Goal: Transaction & Acquisition: Purchase product/service

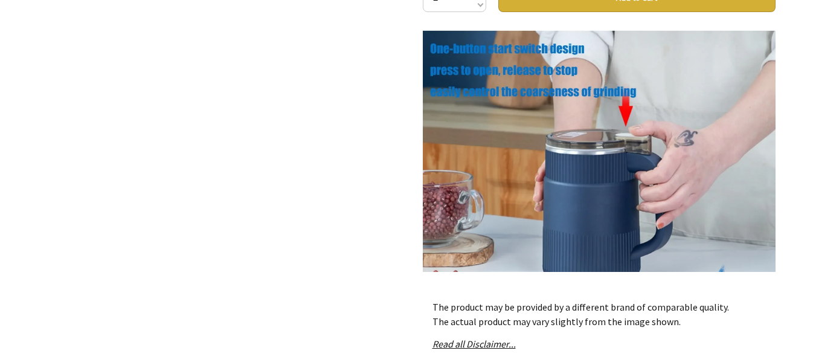
scroll to position [583, 0]
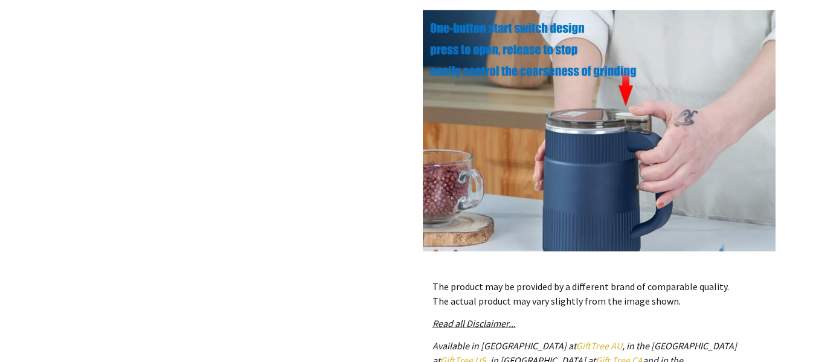
click at [613, 54] on img at bounding box center [599, 186] width 353 height 353
click at [619, 60] on img at bounding box center [599, 186] width 353 height 353
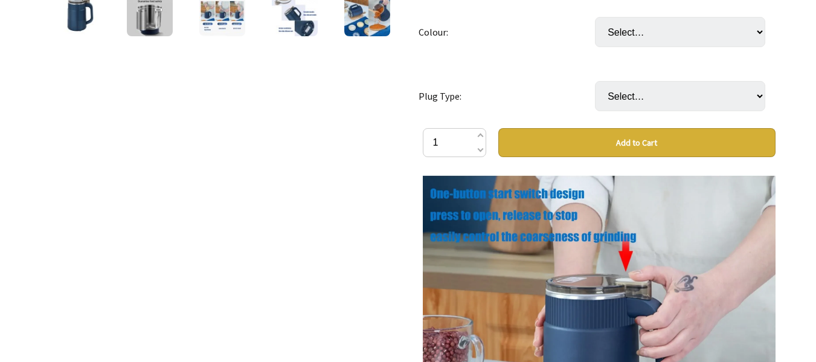
click at [611, 217] on img at bounding box center [599, 351] width 353 height 353
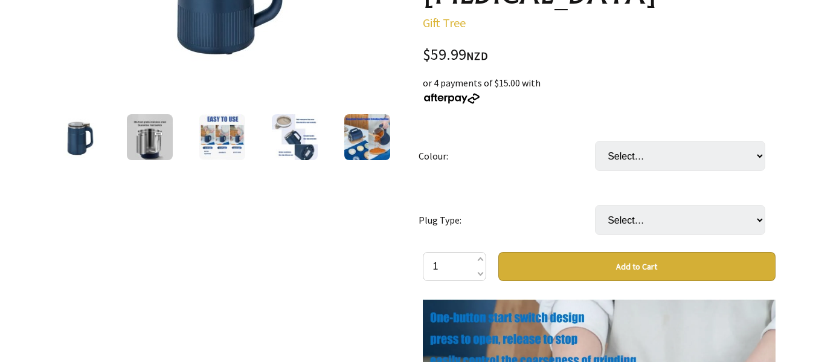
scroll to position [198, 0]
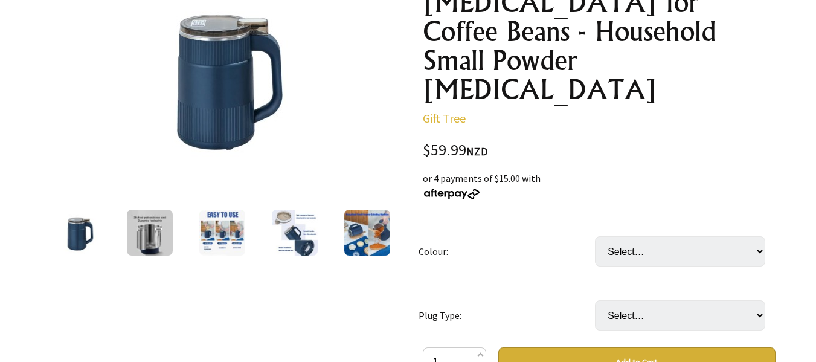
click at [147, 230] on img at bounding box center [150, 232] width 46 height 46
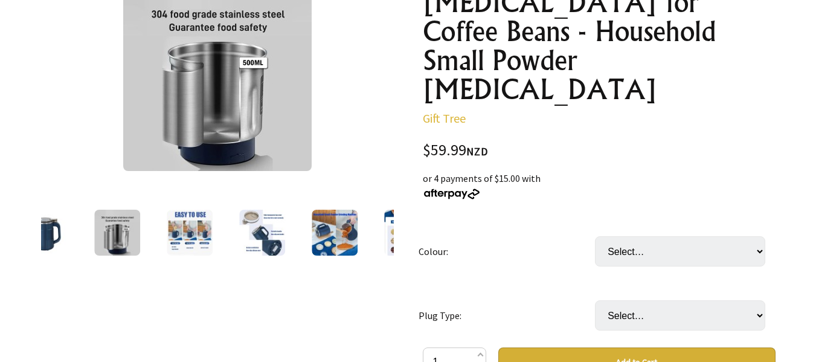
click at [190, 220] on img at bounding box center [190, 232] width 46 height 46
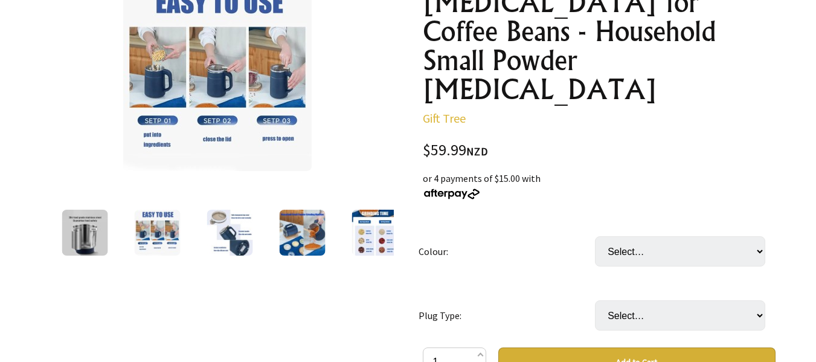
click at [229, 230] on img at bounding box center [229, 232] width 46 height 46
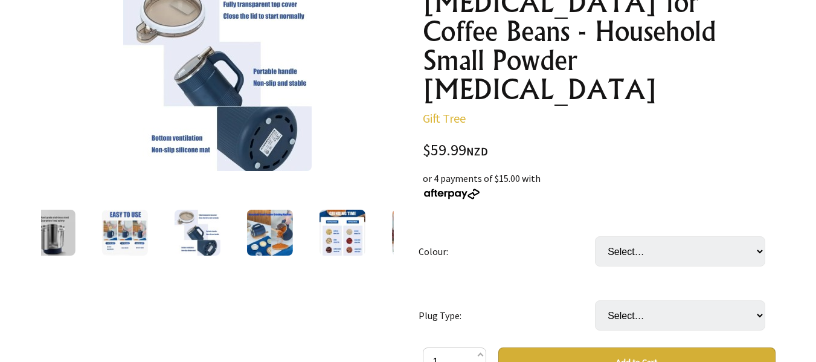
click at [288, 232] on img at bounding box center [269, 232] width 46 height 46
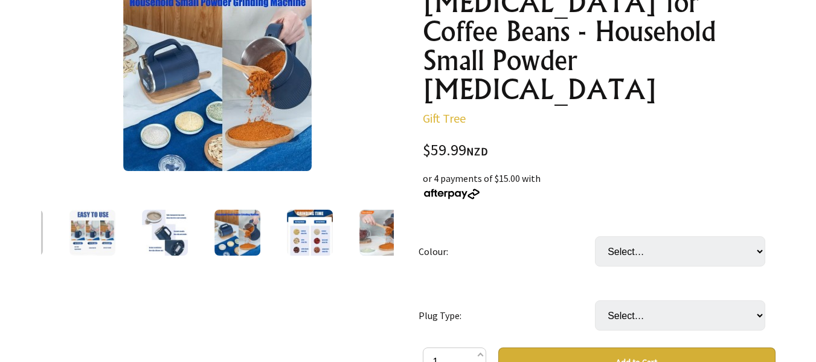
click at [314, 235] on img at bounding box center [310, 232] width 46 height 46
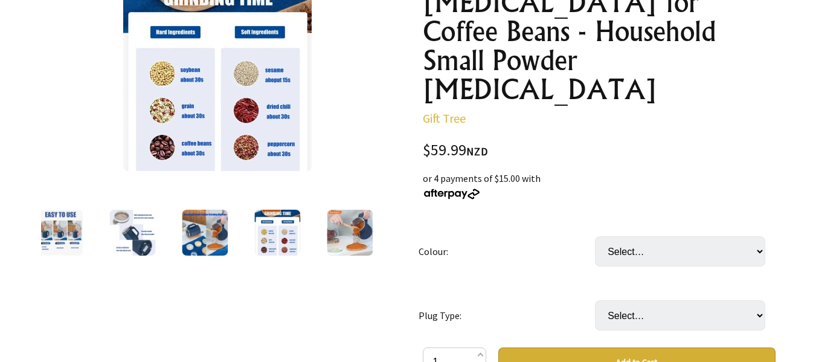
click at [344, 235] on img at bounding box center [350, 232] width 46 height 46
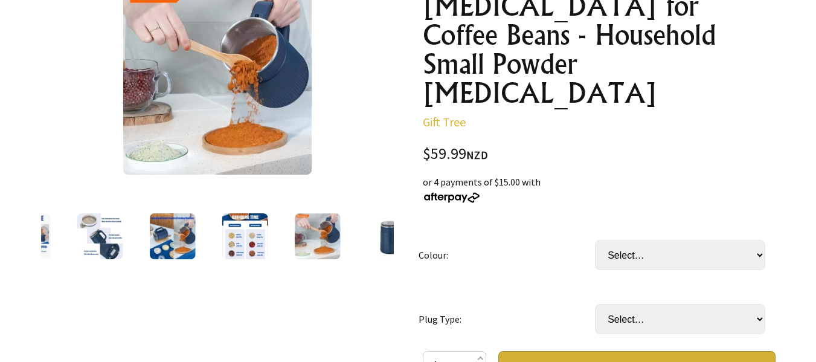
scroll to position [62, 0]
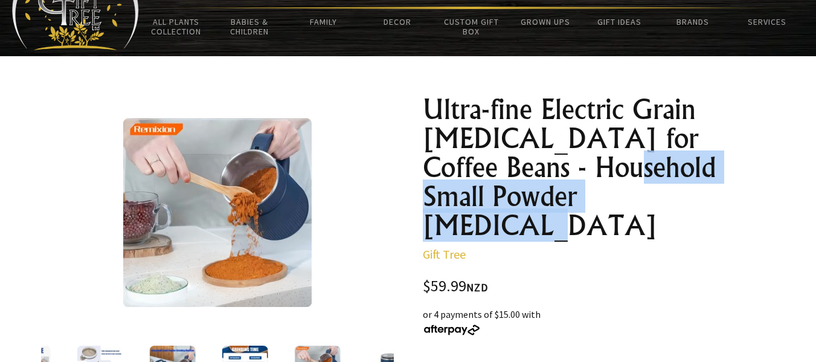
drag, startPoint x: 554, startPoint y: 168, endPoint x: 570, endPoint y: 208, distance: 42.5
click at [655, 199] on h1 "Ultra-fine Electric Grain [MEDICAL_DATA] for Coffee Beans - Household Small Pow…" at bounding box center [599, 167] width 353 height 145
copy h1 "Small Powder [MEDICAL_DATA]"
